Goal: Task Accomplishment & Management: Complete application form

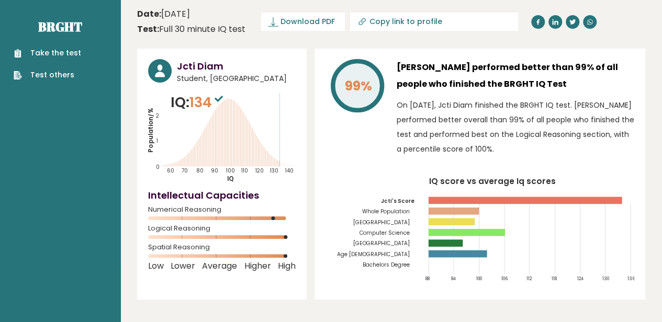
click at [42, 54] on link "Take the test" at bounding box center [47, 53] width 67 height 11
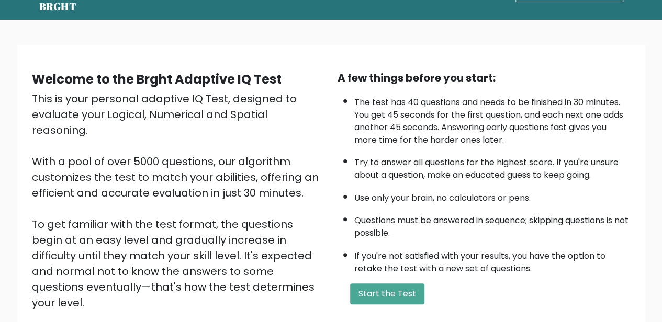
scroll to position [157, 0]
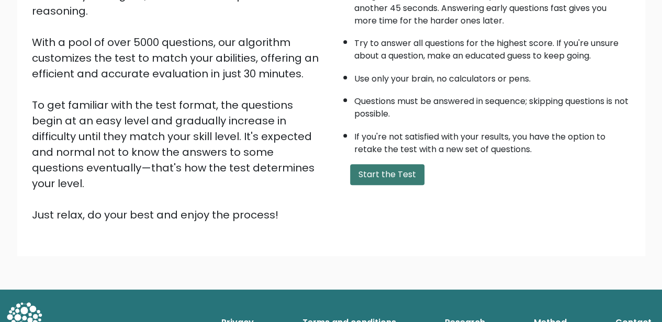
click at [394, 174] on button "Start the Test" at bounding box center [387, 174] width 74 height 21
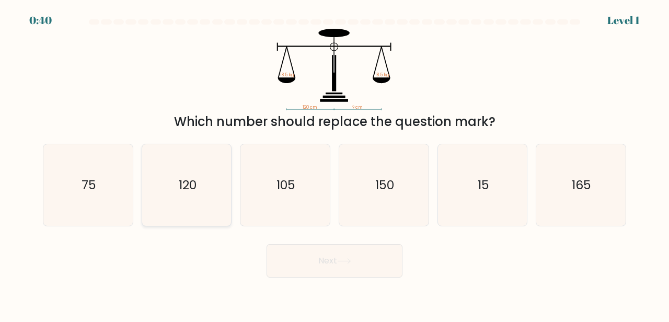
click at [204, 190] on icon "120" at bounding box center [187, 185] width 82 height 82
click at [335, 164] on input "b. 120" at bounding box center [335, 162] width 1 height 3
radio input "true"
click at [333, 270] on button "Next" at bounding box center [335, 260] width 136 height 33
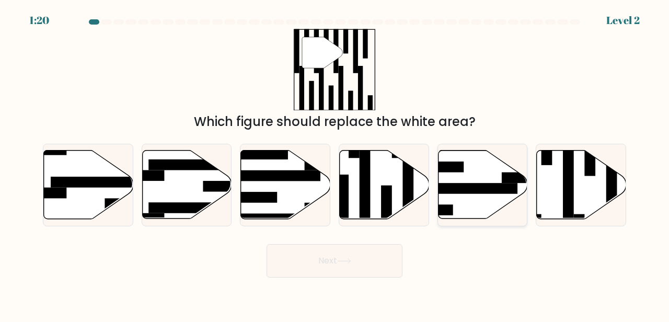
click at [479, 188] on rect at bounding box center [469, 189] width 97 height 11
click at [335, 164] on input "e." at bounding box center [335, 162] width 1 height 3
radio input "true"
click at [370, 254] on button "Next" at bounding box center [335, 260] width 136 height 33
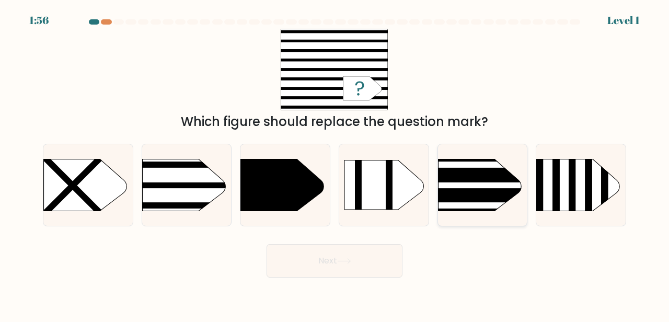
click at [469, 186] on rect at bounding box center [418, 186] width 233 height 6
click at [335, 164] on input "e." at bounding box center [335, 162] width 1 height 3
radio input "true"
click at [339, 268] on button "Next" at bounding box center [335, 260] width 136 height 33
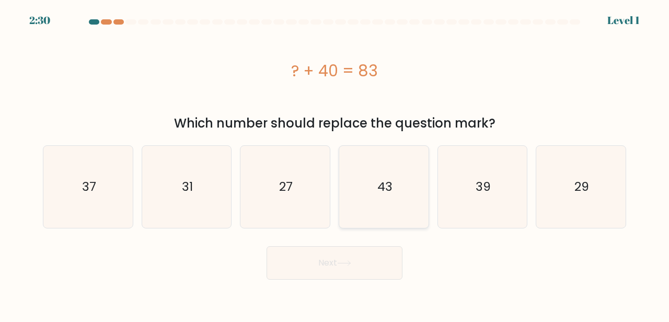
click at [380, 184] on text "43" at bounding box center [384, 186] width 15 height 17
click at [335, 164] on input "d. 43" at bounding box center [335, 162] width 1 height 3
radio input "true"
click at [332, 262] on button "Next" at bounding box center [335, 262] width 136 height 33
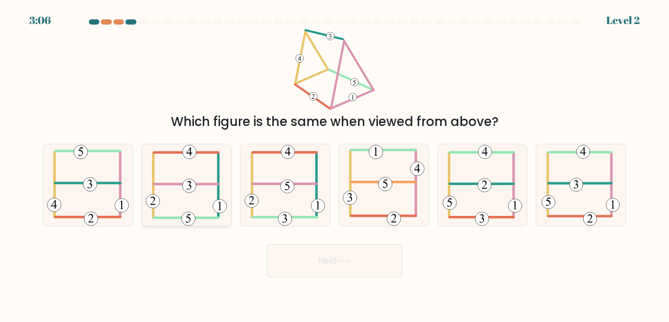
click at [210, 191] on icon at bounding box center [187, 185] width 82 height 82
click at [335, 164] on input "b." at bounding box center [335, 162] width 1 height 3
radio input "true"
click at [345, 262] on icon at bounding box center [344, 261] width 13 height 5
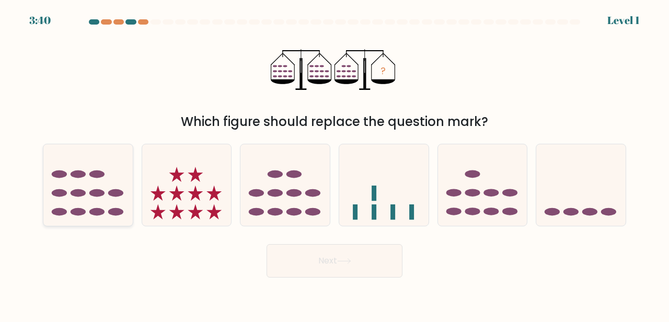
click at [108, 175] on icon at bounding box center [87, 185] width 89 height 74
click at [335, 164] on input "a." at bounding box center [335, 162] width 1 height 3
radio input "true"
click at [311, 269] on button "Next" at bounding box center [335, 260] width 136 height 33
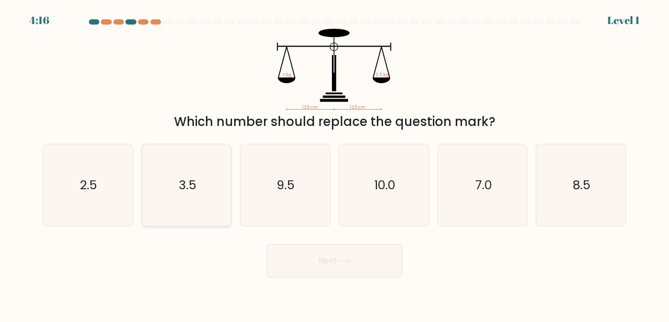
click at [222, 189] on icon "3.5" at bounding box center [187, 185] width 82 height 82
click at [335, 164] on input "b. 3.5" at bounding box center [335, 162] width 1 height 3
radio input "true"
click at [310, 256] on button "Next" at bounding box center [335, 260] width 136 height 33
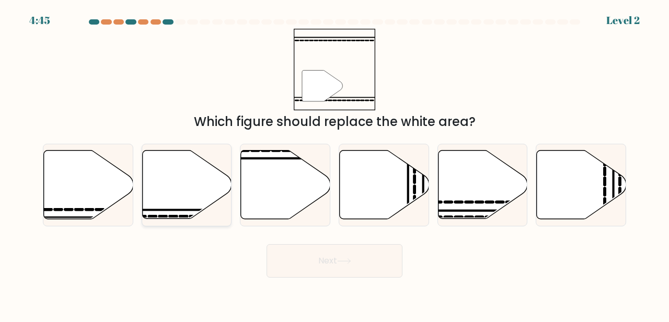
click at [159, 202] on icon at bounding box center [186, 185] width 89 height 69
click at [335, 164] on input "b." at bounding box center [335, 162] width 1 height 3
radio input "true"
click at [366, 265] on button "Next" at bounding box center [335, 260] width 136 height 33
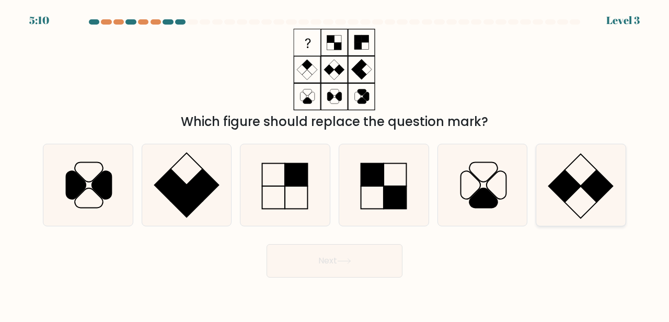
click at [561, 203] on icon at bounding box center [581, 185] width 82 height 82
click at [335, 164] on input "f." at bounding box center [335, 162] width 1 height 3
radio input "true"
click at [338, 265] on button "Next" at bounding box center [335, 260] width 136 height 33
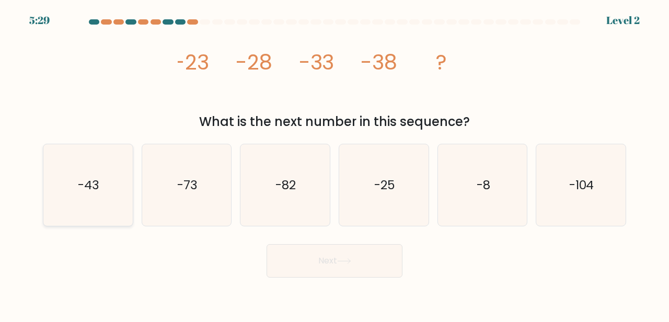
click at [69, 176] on icon "-43" at bounding box center [88, 185] width 82 height 82
click at [335, 164] on input "a. -43" at bounding box center [335, 162] width 1 height 3
radio input "true"
click at [313, 271] on button "Next" at bounding box center [335, 260] width 136 height 33
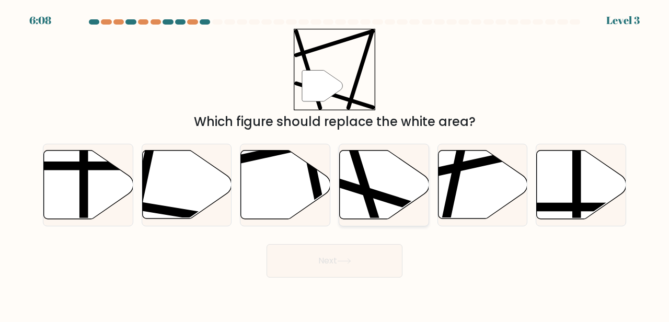
click at [352, 209] on icon at bounding box center [384, 185] width 89 height 69
click at [335, 164] on input "d." at bounding box center [335, 162] width 1 height 3
radio input "true"
click at [363, 255] on button "Next" at bounding box center [335, 260] width 136 height 33
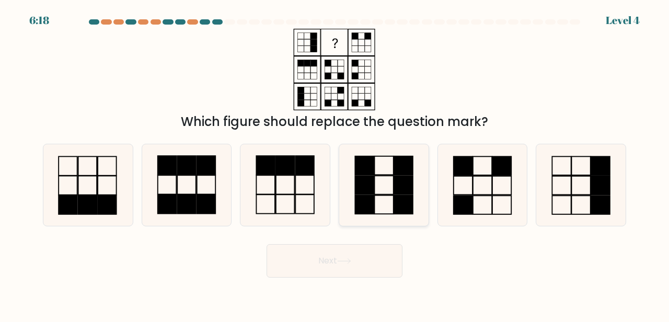
click at [356, 167] on rect at bounding box center [364, 165] width 19 height 19
click at [335, 164] on input "d." at bounding box center [335, 162] width 1 height 3
radio input "true"
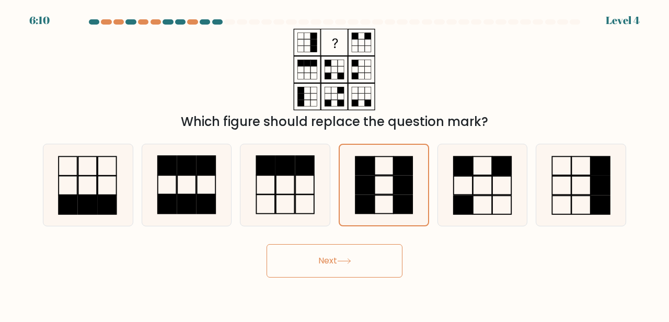
click at [332, 257] on button "Next" at bounding box center [335, 260] width 136 height 33
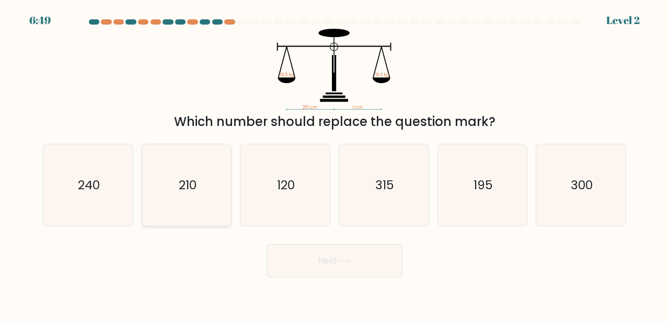
click at [194, 164] on icon "210" at bounding box center [187, 185] width 82 height 82
click at [335, 164] on input "b. 210" at bounding box center [335, 162] width 1 height 3
radio input "true"
click at [300, 268] on button "Next" at bounding box center [335, 260] width 136 height 33
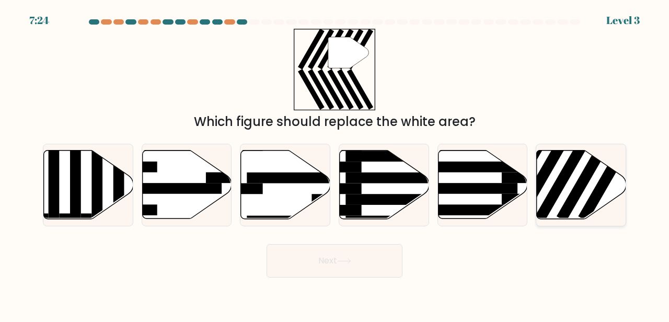
click at [552, 196] on rect at bounding box center [565, 176] width 58 height 89
click at [335, 164] on input "f." at bounding box center [335, 162] width 1 height 3
radio input "true"
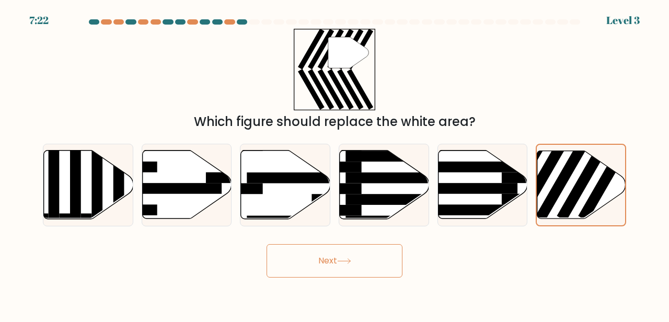
click at [379, 261] on button "Next" at bounding box center [335, 260] width 136 height 33
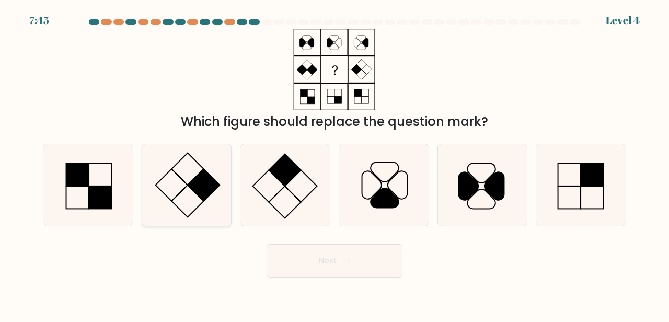
click at [212, 172] on icon at bounding box center [187, 185] width 82 height 82
click at [335, 164] on input "b." at bounding box center [335, 162] width 1 height 3
radio input "true"
click at [333, 270] on button "Next" at bounding box center [335, 260] width 136 height 33
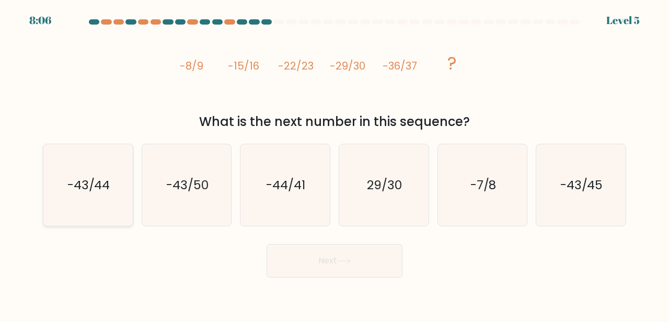
click at [100, 184] on text "-43/44" at bounding box center [88, 184] width 43 height 17
click at [335, 164] on input "a. -43/44" at bounding box center [335, 162] width 1 height 3
radio input "true"
click at [357, 259] on button "Next" at bounding box center [335, 260] width 136 height 33
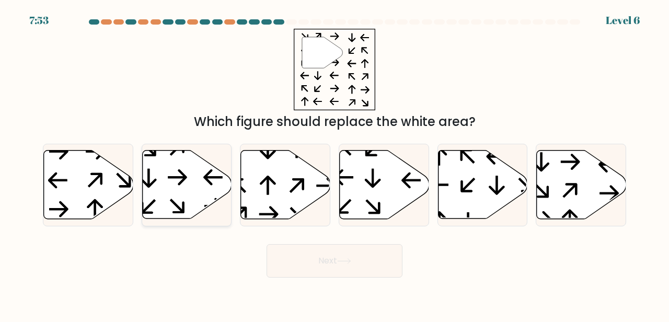
click at [184, 174] on icon at bounding box center [186, 185] width 89 height 69
click at [335, 164] on input "b." at bounding box center [335, 162] width 1 height 3
radio input "true"
click at [340, 275] on button "Next" at bounding box center [335, 260] width 136 height 33
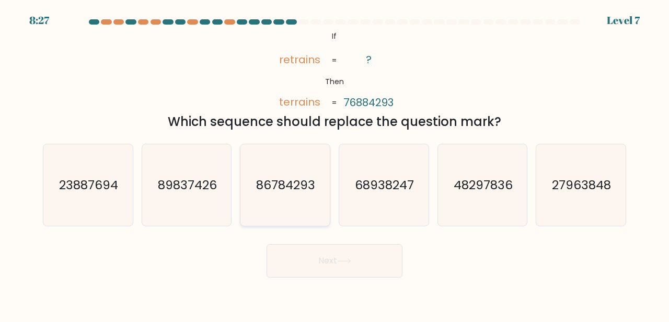
click at [301, 164] on icon "86784293" at bounding box center [285, 185] width 82 height 82
click at [335, 164] on input "c. 86784293" at bounding box center [335, 162] width 1 height 3
radio input "true"
click at [357, 257] on button "Next" at bounding box center [335, 260] width 136 height 33
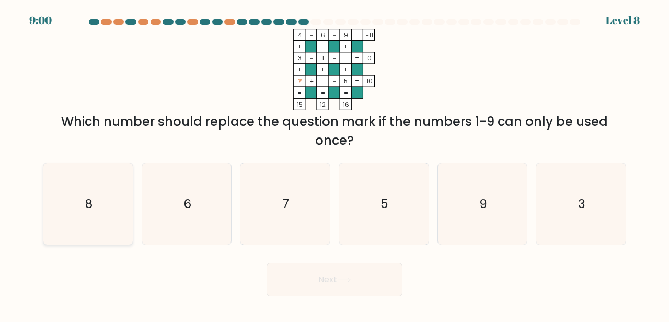
click at [78, 187] on icon "8" at bounding box center [88, 204] width 82 height 82
click at [335, 164] on input "a. 8" at bounding box center [335, 162] width 1 height 3
radio input "true"
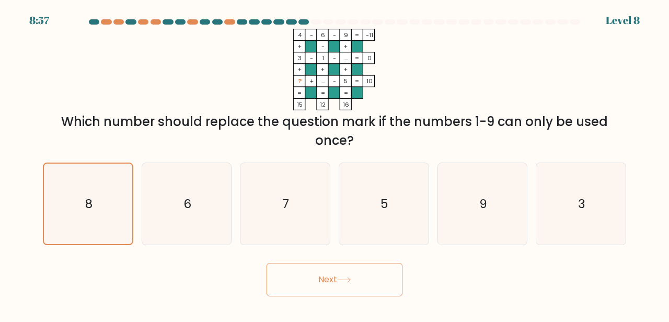
click at [295, 287] on button "Next" at bounding box center [335, 279] width 136 height 33
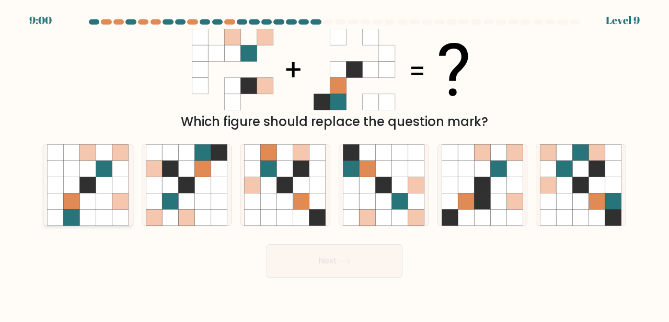
click at [98, 219] on icon at bounding box center [104, 218] width 16 height 16
click at [335, 164] on input "a." at bounding box center [335, 162] width 1 height 3
radio input "true"
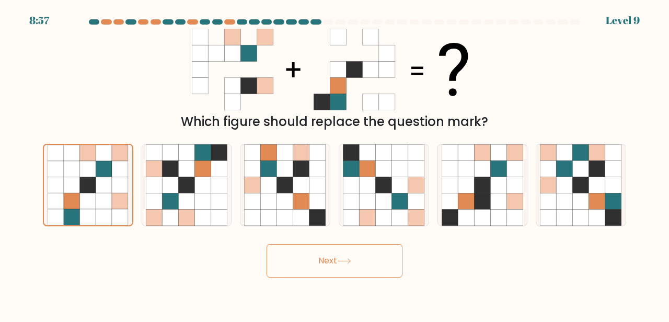
click at [306, 260] on button "Next" at bounding box center [335, 260] width 136 height 33
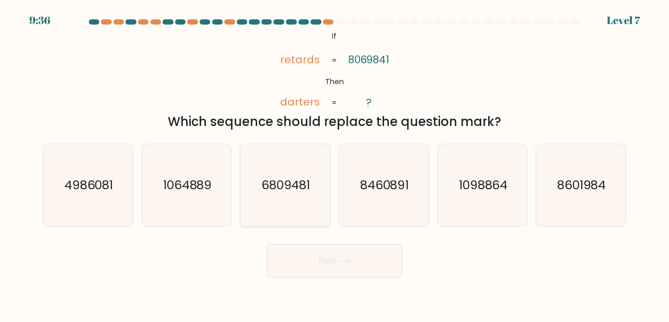
click at [299, 171] on icon "6809481" at bounding box center [285, 185] width 82 height 82
click at [335, 164] on input "c. 6809481" at bounding box center [335, 162] width 1 height 3
radio input "true"
click at [324, 261] on button "Next" at bounding box center [335, 260] width 136 height 33
